Goal: Contribute content: Add original content to the website for others to see

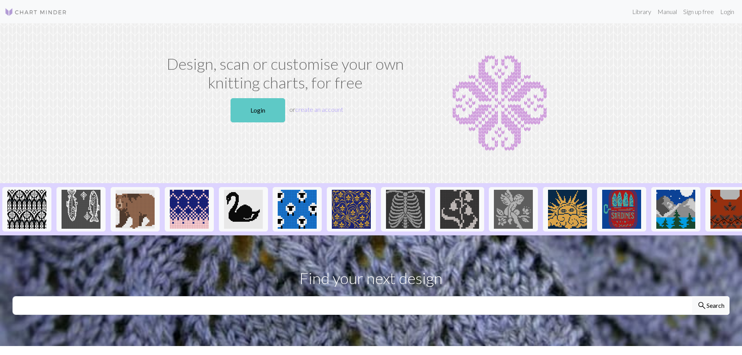
click at [251, 102] on link "Login" at bounding box center [258, 110] width 55 height 24
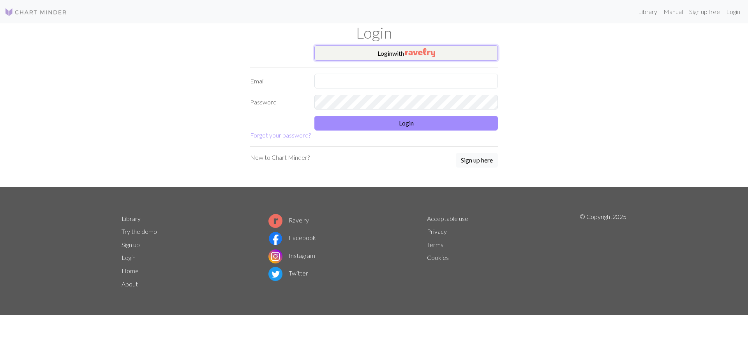
click at [375, 54] on button "Login with" at bounding box center [405, 53] width 183 height 16
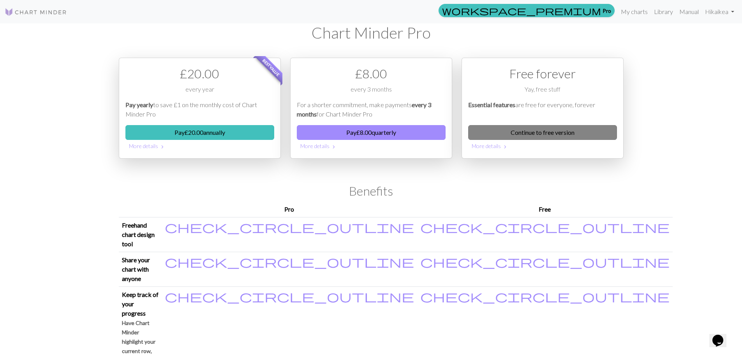
click at [570, 131] on link "Continue to free version" at bounding box center [542, 132] width 149 height 15
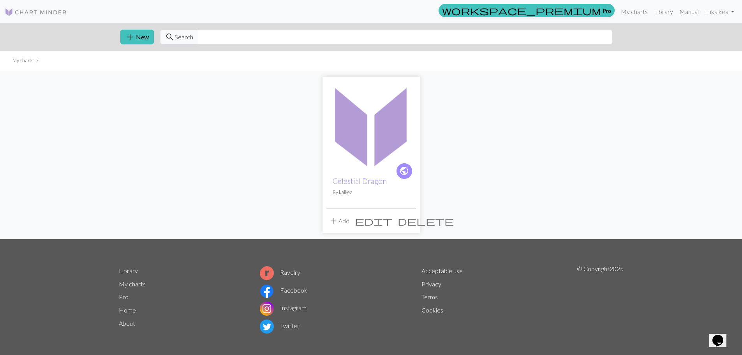
click at [375, 146] on img at bounding box center [371, 126] width 90 height 90
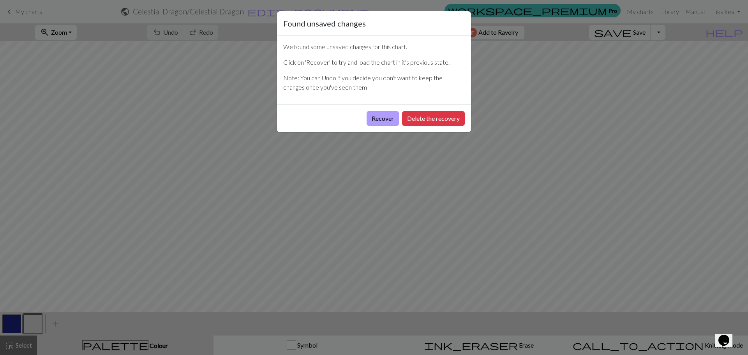
click at [378, 119] on button "Recover" at bounding box center [383, 118] width 32 height 15
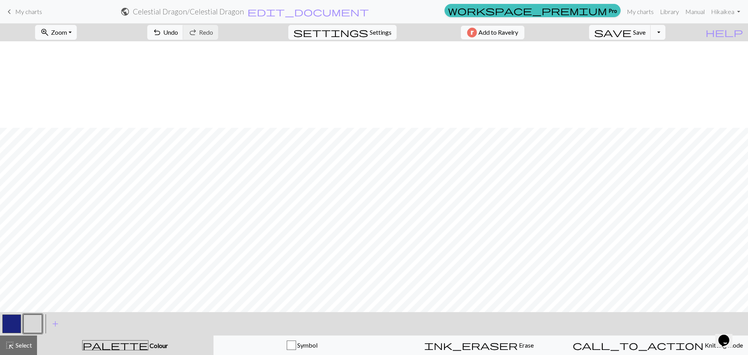
scroll to position [234, 1229]
click at [183, 32] on button "undo Undo Undo" at bounding box center [165, 32] width 36 height 15
drag, startPoint x: 196, startPoint y: 29, endPoint x: 201, endPoint y: 31, distance: 5.1
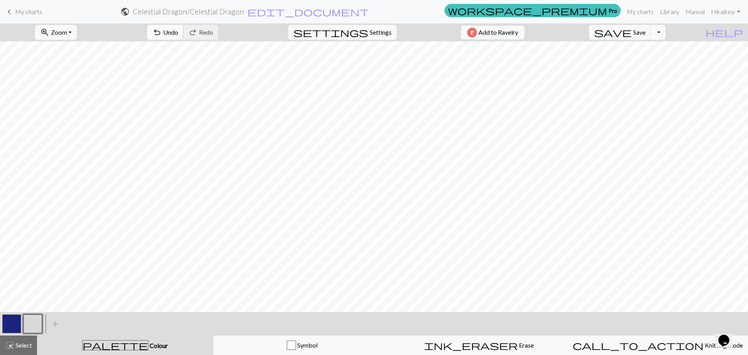
click at [162, 30] on span "undo" at bounding box center [156, 32] width 9 height 11
click at [13, 323] on button "button" at bounding box center [11, 323] width 19 height 19
click at [39, 326] on button "button" at bounding box center [32, 323] width 19 height 19
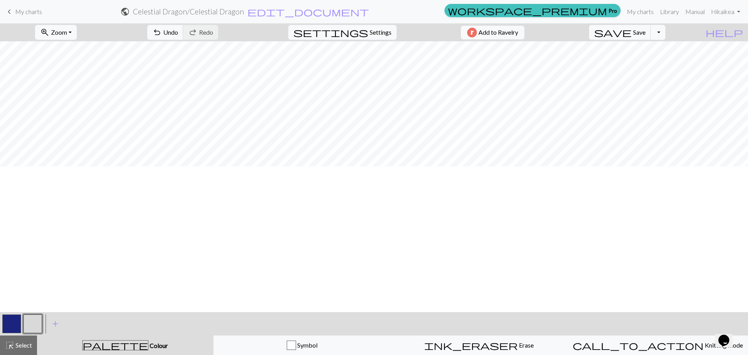
scroll to position [39, 1229]
click at [8, 328] on button "button" at bounding box center [11, 323] width 19 height 19
click at [26, 326] on button "button" at bounding box center [32, 323] width 19 height 19
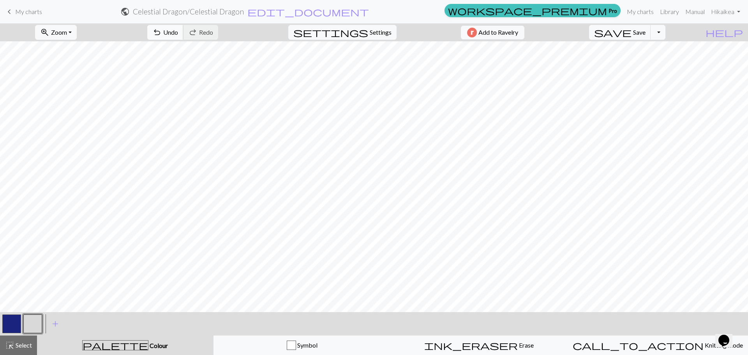
click at [183, 28] on button "undo Undo Undo" at bounding box center [165, 32] width 36 height 15
click at [178, 32] on span "Undo" at bounding box center [170, 31] width 15 height 7
click at [65, 35] on span "Zoom" at bounding box center [59, 31] width 16 height 7
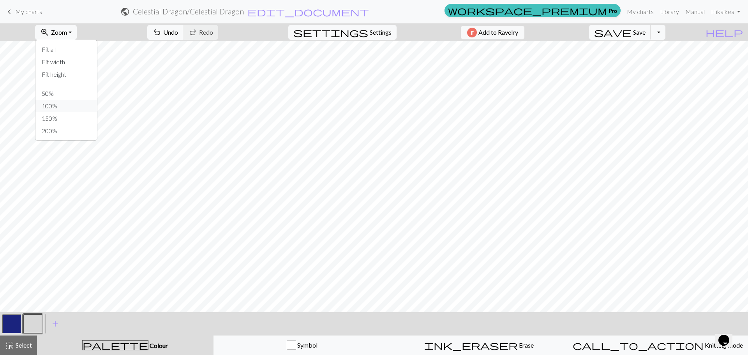
click at [70, 105] on button "100%" at bounding box center [66, 106] width 62 height 12
click at [67, 30] on span "Zoom" at bounding box center [59, 31] width 16 height 7
click at [67, 95] on button "50%" at bounding box center [66, 93] width 62 height 12
click at [49, 34] on span "zoom_in" at bounding box center [44, 32] width 9 height 11
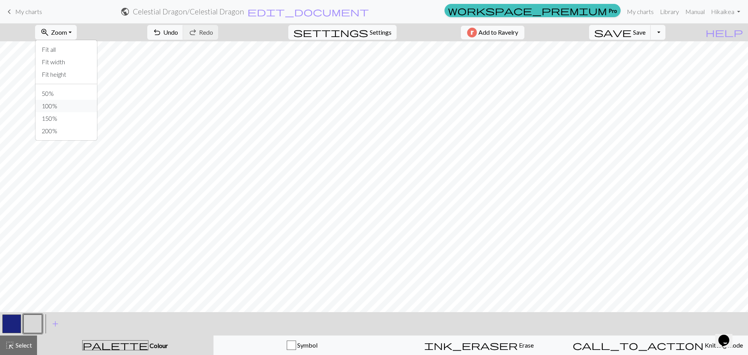
click at [78, 107] on button "100%" at bounding box center [66, 106] width 62 height 12
click at [16, 319] on button "button" at bounding box center [11, 323] width 19 height 19
click at [32, 321] on button "button" at bounding box center [32, 323] width 19 height 19
click at [15, 321] on button "button" at bounding box center [11, 323] width 19 height 19
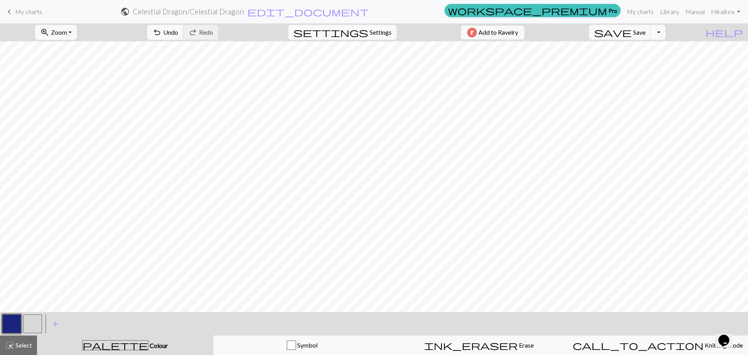
click at [34, 318] on button "button" at bounding box center [32, 323] width 19 height 19
click at [4, 326] on button "button" at bounding box center [11, 323] width 19 height 19
click at [34, 321] on button "button" at bounding box center [32, 323] width 19 height 19
click at [12, 324] on button "button" at bounding box center [11, 323] width 19 height 19
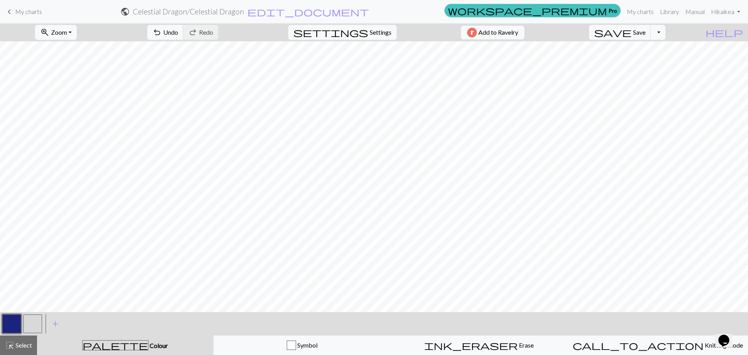
click at [28, 324] on button "button" at bounding box center [32, 323] width 19 height 19
click at [11, 325] on button "button" at bounding box center [11, 323] width 19 height 19
click at [36, 320] on button "button" at bounding box center [32, 323] width 19 height 19
click at [14, 325] on button "button" at bounding box center [11, 323] width 19 height 19
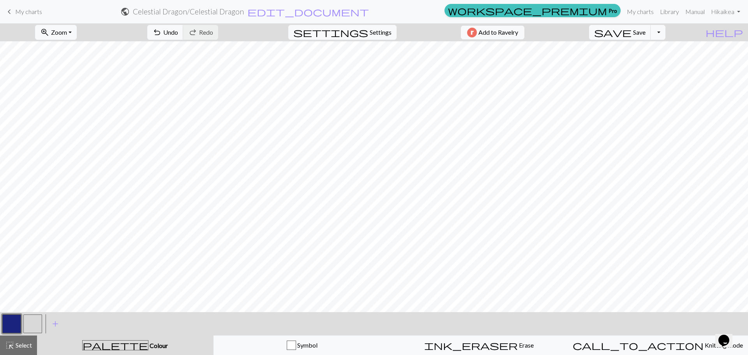
drag, startPoint x: 32, startPoint y: 324, endPoint x: 39, endPoint y: 307, distance: 18.2
click at [32, 324] on button "button" at bounding box center [32, 323] width 19 height 19
click at [67, 31] on span "Zoom" at bounding box center [59, 31] width 16 height 7
click at [72, 96] on button "50%" at bounding box center [66, 93] width 62 height 12
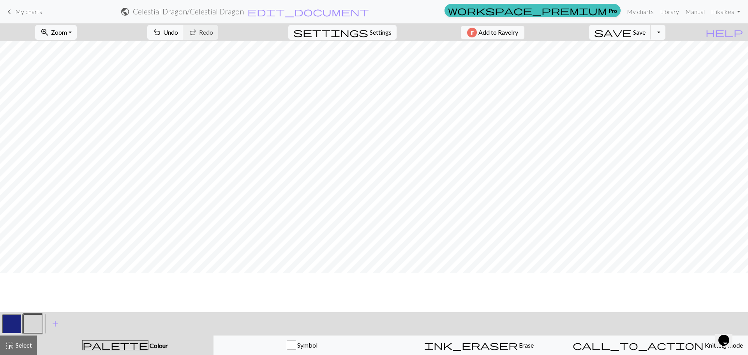
scroll to position [117, 378]
click at [27, 326] on button "button" at bounding box center [32, 323] width 19 height 19
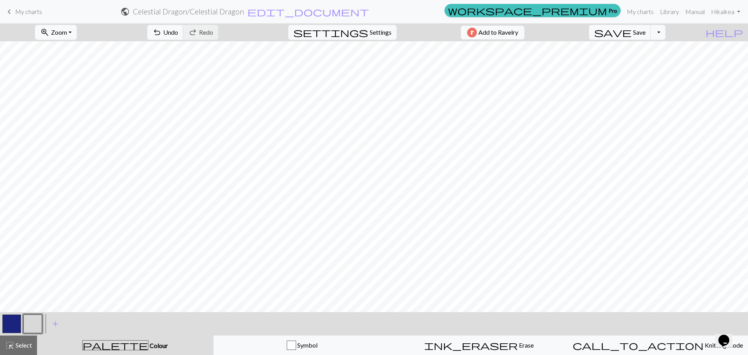
click at [194, 347] on div "palette Colour Colour" at bounding box center [125, 345] width 167 height 10
click at [30, 324] on button "button" at bounding box center [32, 323] width 19 height 19
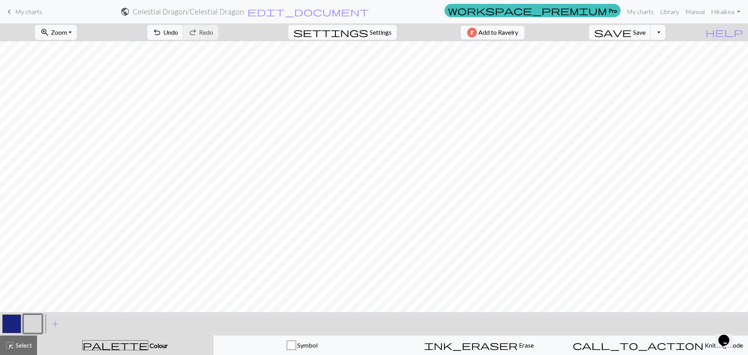
click at [11, 319] on button "button" at bounding box center [11, 323] width 19 height 19
click at [30, 323] on button "button" at bounding box center [32, 323] width 19 height 19
click at [14, 326] on button "button" at bounding box center [11, 323] width 19 height 19
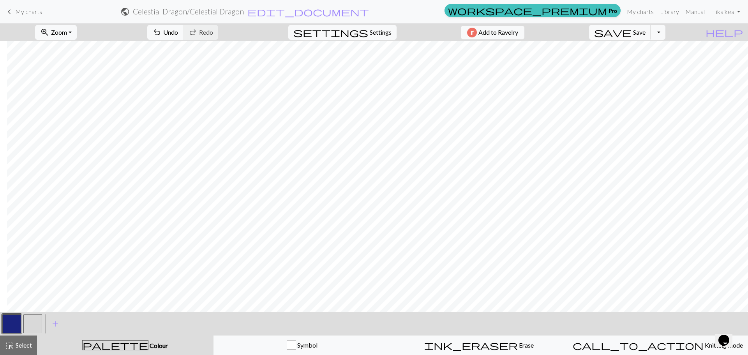
scroll to position [210, 465]
click at [30, 324] on button "button" at bounding box center [32, 323] width 19 height 19
click at [67, 32] on span "Zoom" at bounding box center [59, 31] width 16 height 7
click at [69, 104] on button "100%" at bounding box center [66, 106] width 62 height 12
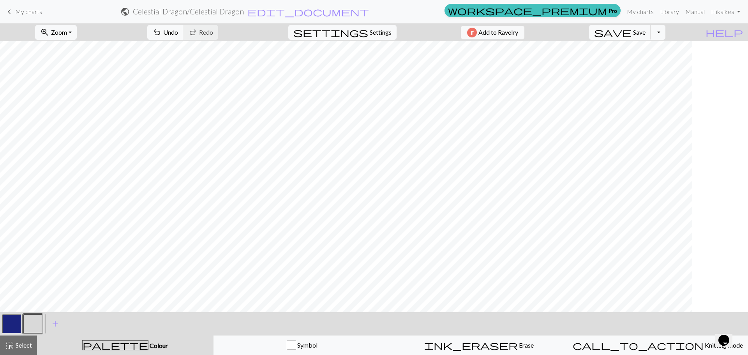
scroll to position [429, 494]
click at [14, 326] on button "button" at bounding box center [11, 323] width 19 height 19
click at [34, 320] on button "button" at bounding box center [32, 323] width 19 height 19
click at [7, 321] on button "button" at bounding box center [11, 323] width 19 height 19
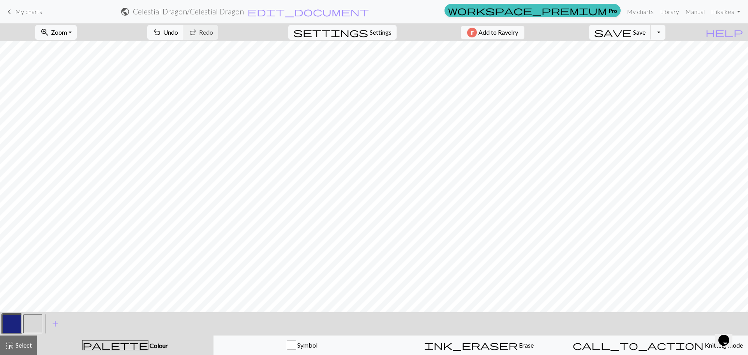
click at [27, 323] on button "button" at bounding box center [32, 323] width 19 height 19
click at [16, 323] on button "button" at bounding box center [11, 323] width 19 height 19
click at [30, 327] on button "button" at bounding box center [32, 323] width 19 height 19
click at [9, 325] on button "button" at bounding box center [11, 323] width 19 height 19
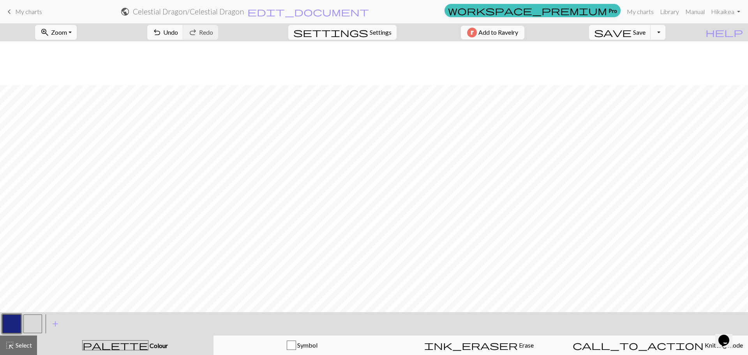
scroll to position [623, 1141]
click at [35, 325] on button "button" at bounding box center [32, 323] width 19 height 19
click at [6, 324] on button "button" at bounding box center [11, 323] width 19 height 19
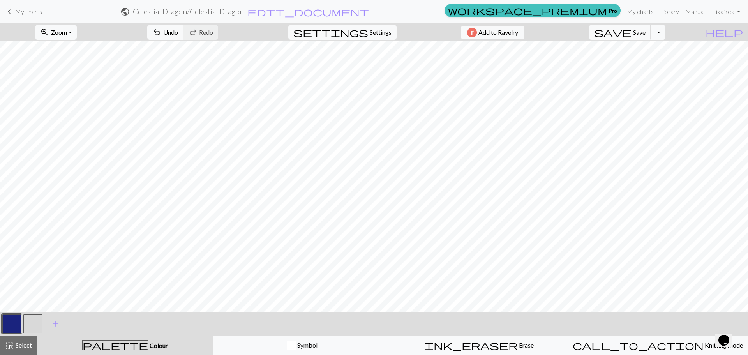
click at [37, 326] on button "button" at bounding box center [32, 323] width 19 height 19
click at [7, 319] on button "button" at bounding box center [11, 323] width 19 height 19
click at [34, 323] on button "button" at bounding box center [32, 323] width 19 height 19
click at [8, 326] on button "button" at bounding box center [11, 323] width 19 height 19
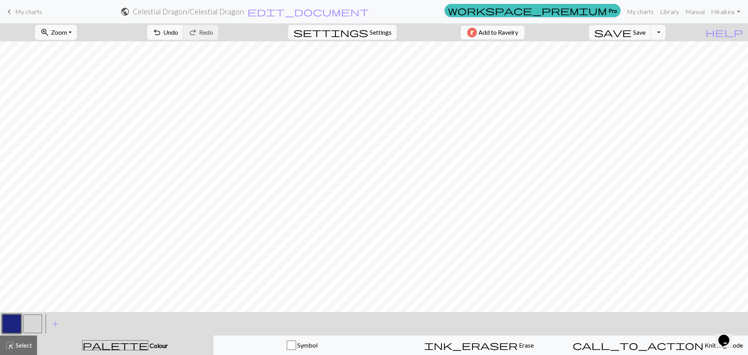
click at [5, 324] on button "button" at bounding box center [11, 323] width 19 height 19
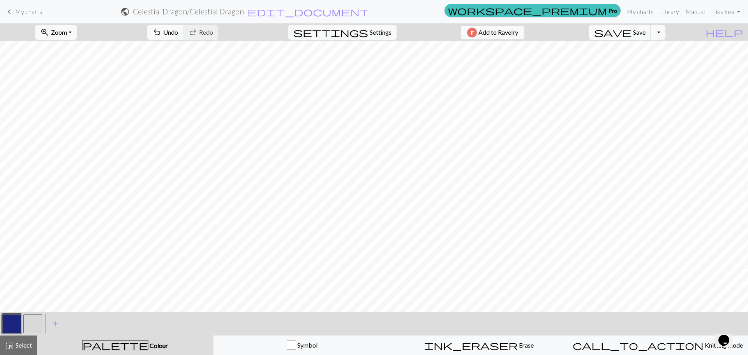
click at [28, 324] on button "button" at bounding box center [32, 323] width 19 height 19
click at [162, 28] on span "undo" at bounding box center [156, 32] width 9 height 11
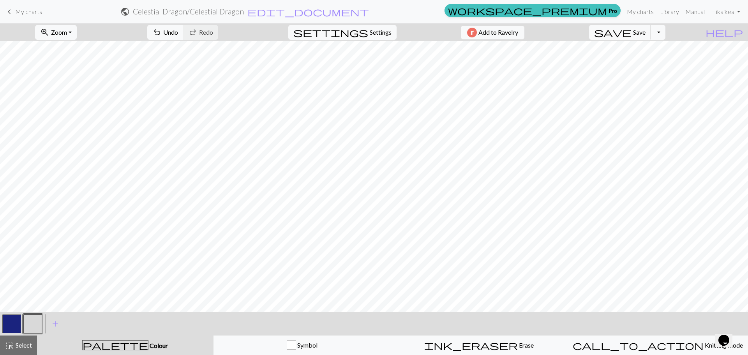
click at [15, 325] on button "button" at bounding box center [11, 323] width 19 height 19
click at [34, 324] on button "button" at bounding box center [32, 323] width 19 height 19
click at [178, 31] on span "Undo" at bounding box center [170, 31] width 15 height 7
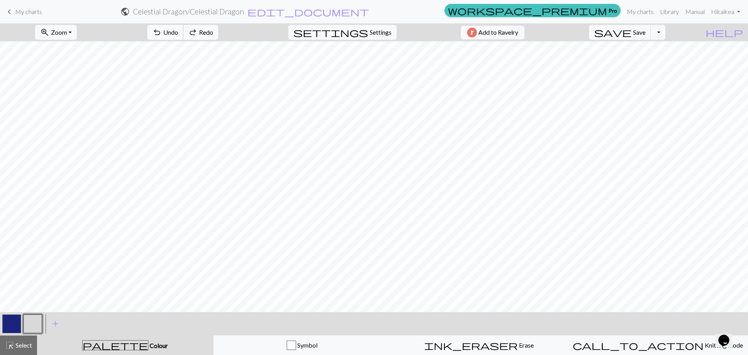
click at [178, 31] on span "Undo" at bounding box center [170, 31] width 15 height 7
click at [14, 326] on button "button" at bounding box center [11, 323] width 19 height 19
click at [33, 329] on button "button" at bounding box center [32, 323] width 19 height 19
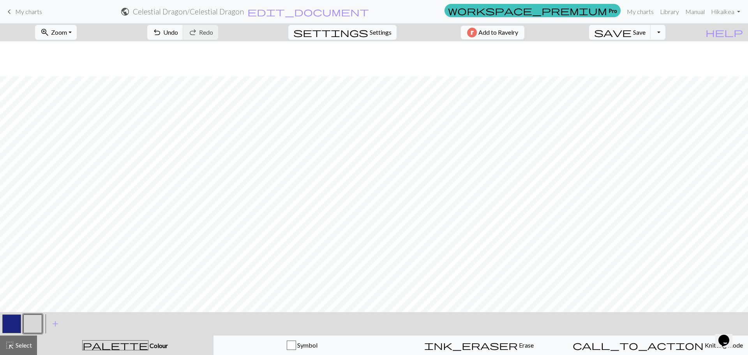
scroll to position [545, 1141]
click at [646, 31] on span "Save" at bounding box center [639, 31] width 12 height 7
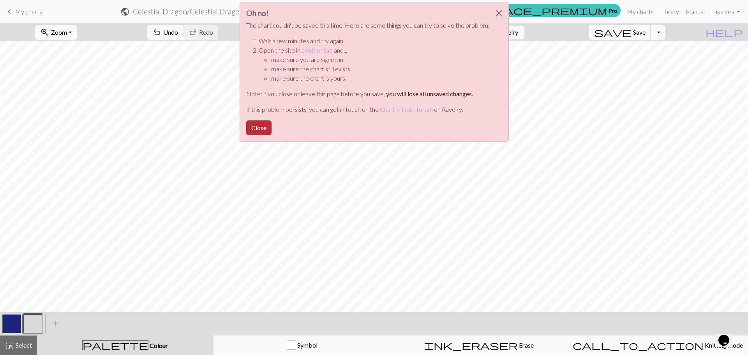
click at [262, 127] on button "Close" at bounding box center [258, 127] width 25 height 15
